Goal: Task Accomplishment & Management: Use online tool/utility

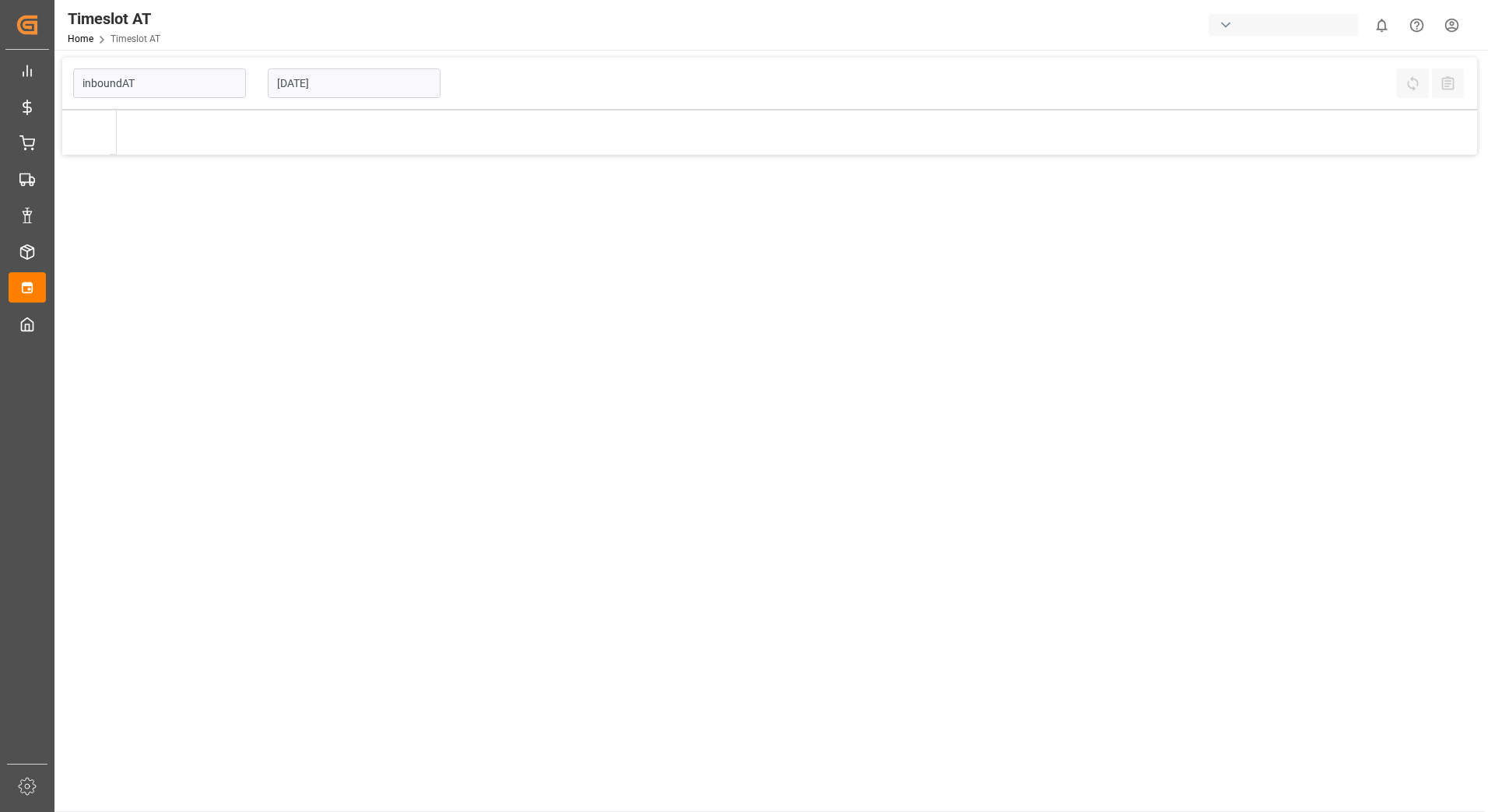
type input "Inbound AT"
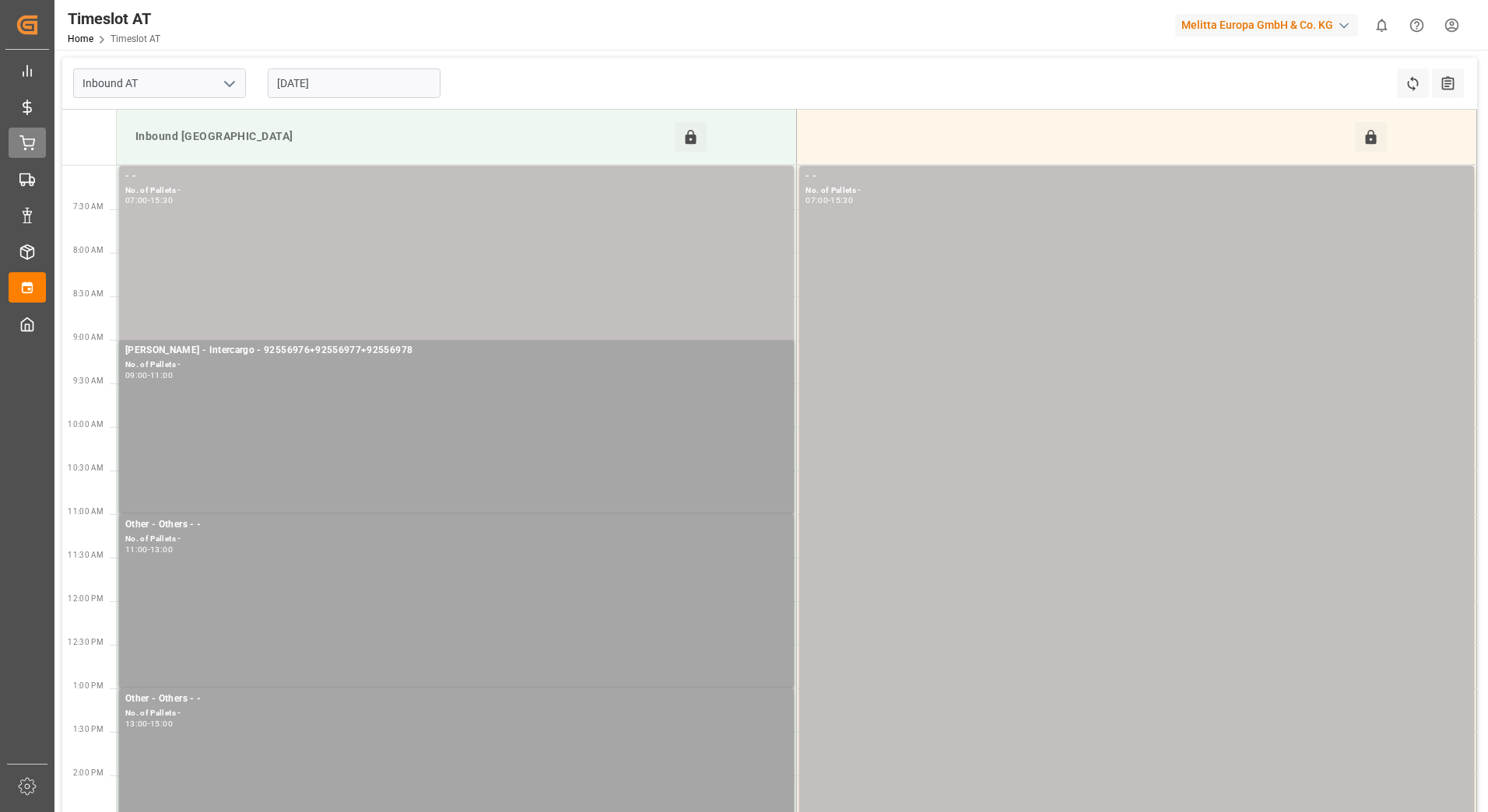
click at [46, 143] on div "Delivery AT Delivery AT" at bounding box center [28, 143] width 38 height 30
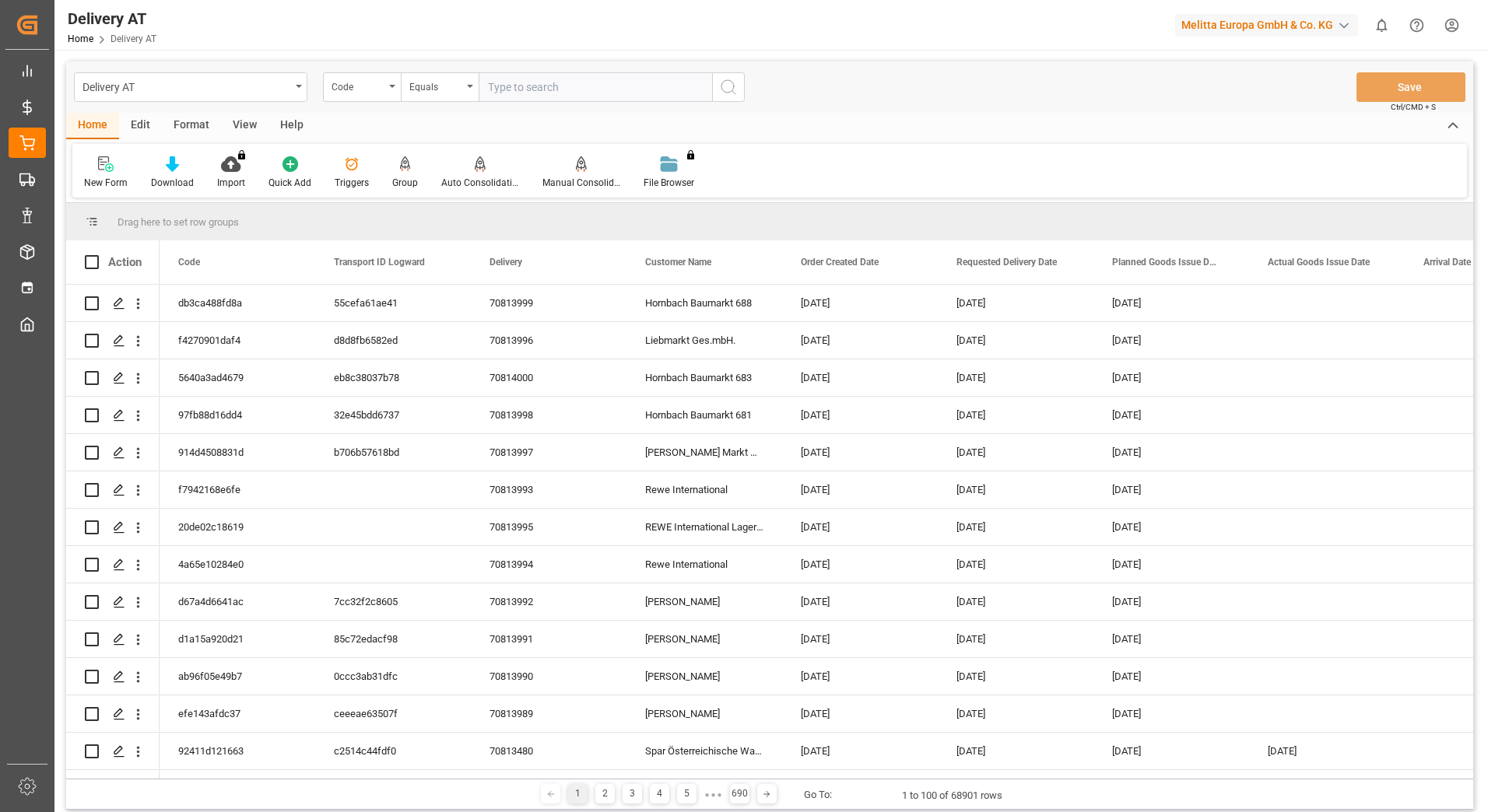
click at [404, 176] on div "Group" at bounding box center [404, 183] width 26 height 14
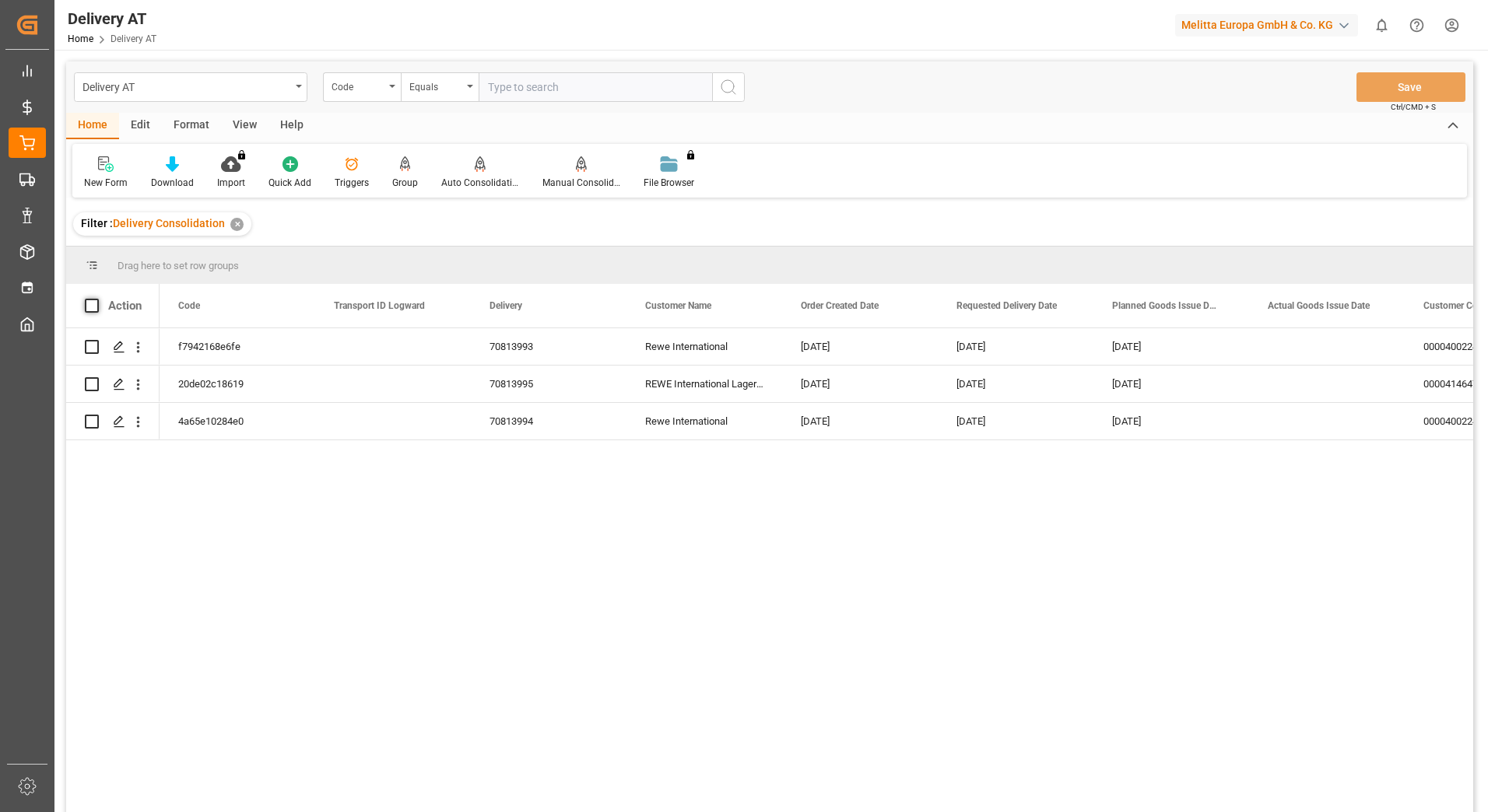
click at [93, 308] on span at bounding box center [92, 306] width 14 height 14
click at [97, 299] on input "checkbox" at bounding box center [97, 299] width 0 height 0
checkbox input "true"
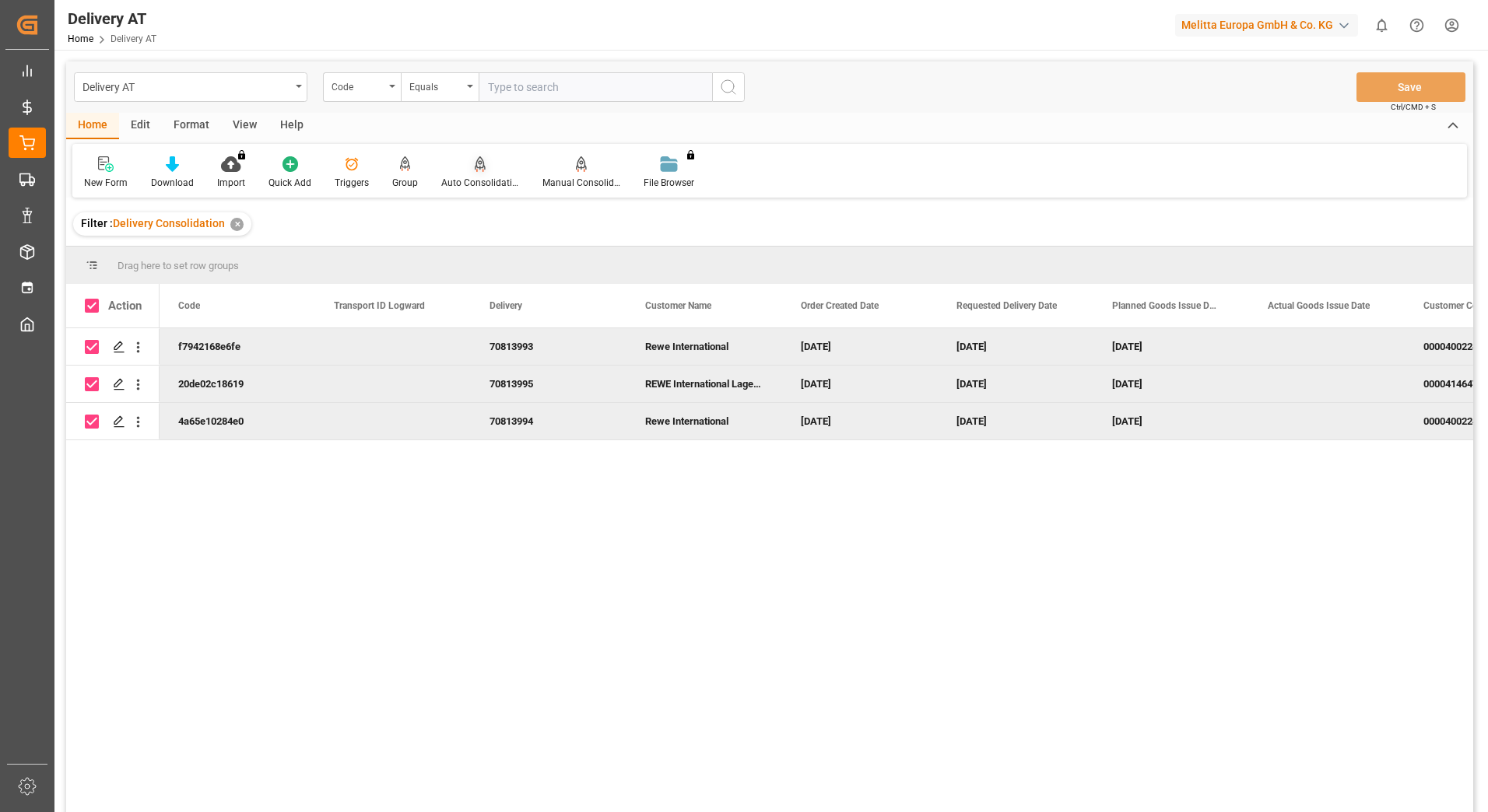
click at [470, 175] on div "Auto Consolidation" at bounding box center [480, 173] width 101 height 34
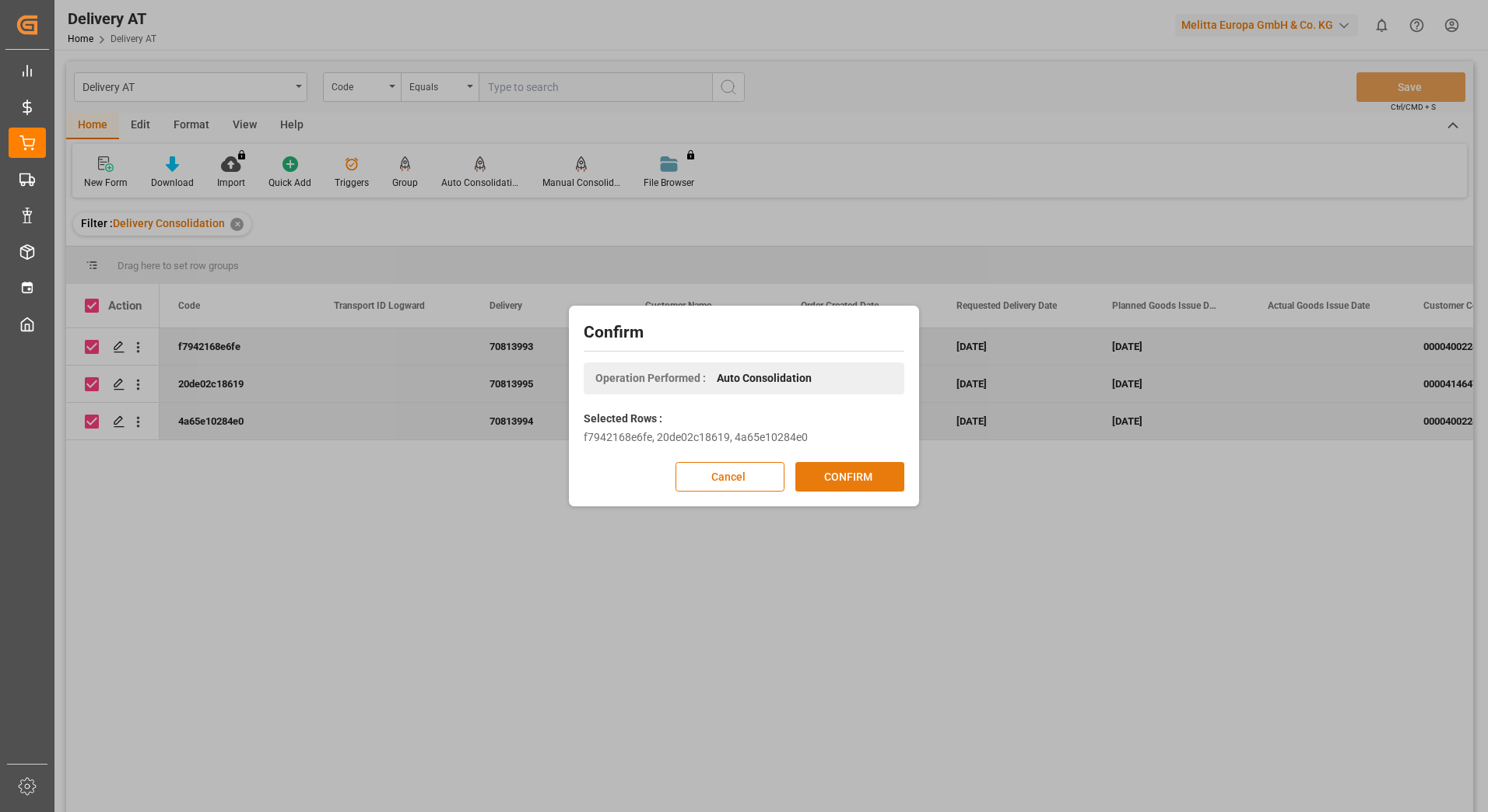
click at [863, 477] on button "CONFIRM" at bounding box center [850, 477] width 109 height 30
